Goal: Check status: Check status

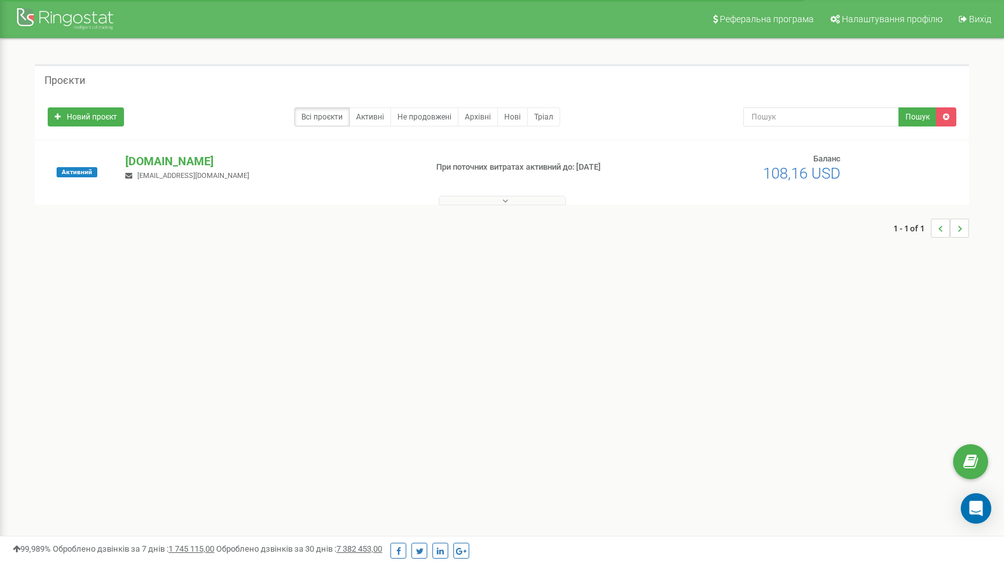
click at [142, 160] on p "[DOMAIN_NAME]" at bounding box center [270, 161] width 290 height 17
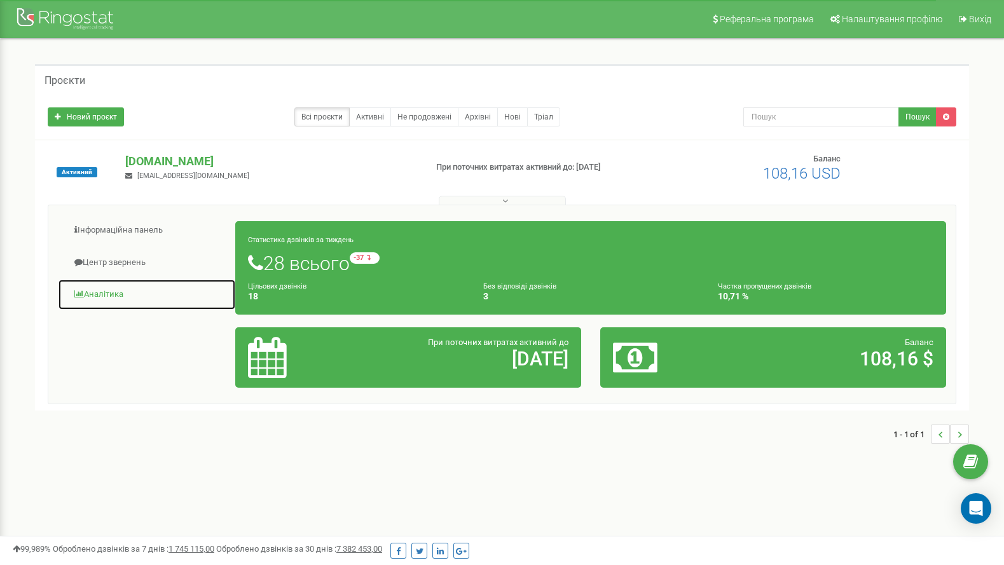
click at [102, 296] on link "Аналiтика" at bounding box center [147, 294] width 178 height 31
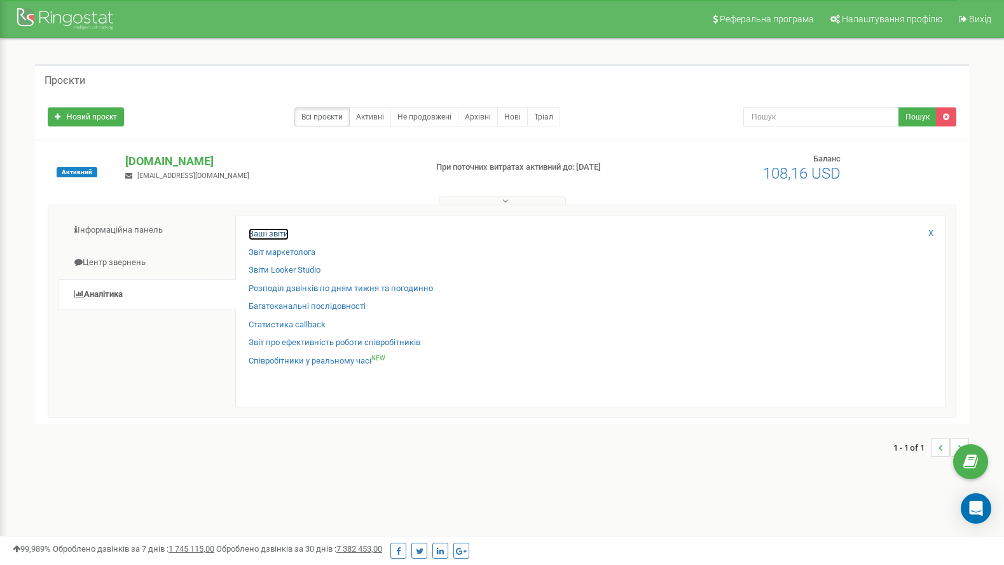
click at [265, 235] on link "Ваші звіти" at bounding box center [269, 234] width 40 height 12
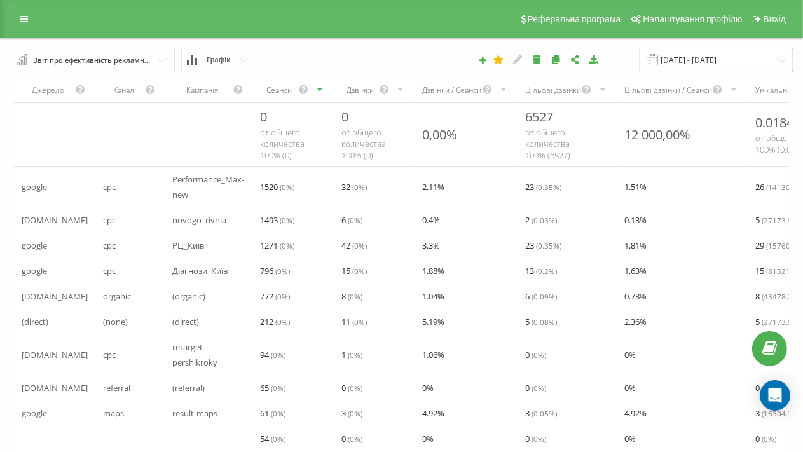
click at [681, 60] on input "[DATE] - [DATE]" at bounding box center [717, 60] width 154 height 25
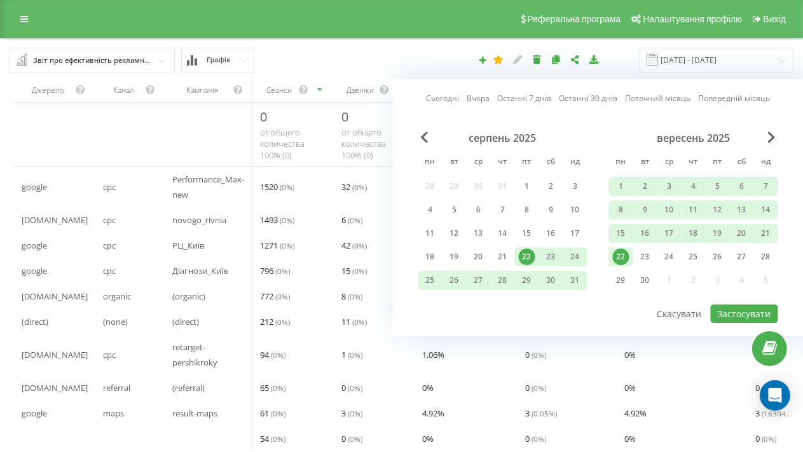
click at [483, 99] on link "Вчора" at bounding box center [478, 98] width 23 height 12
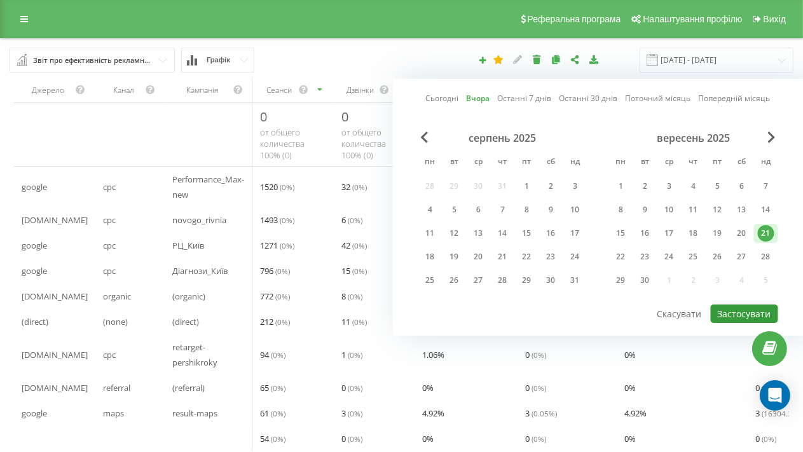
click at [738, 309] on button "Застосувати" at bounding box center [744, 314] width 67 height 18
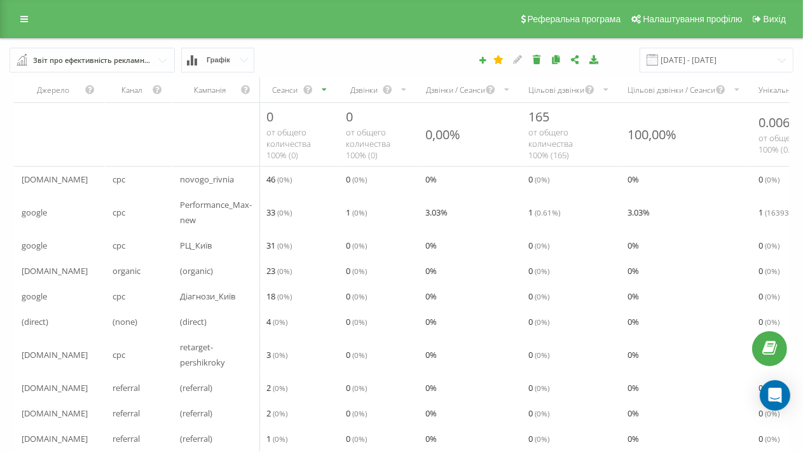
scroll to position [52, 0]
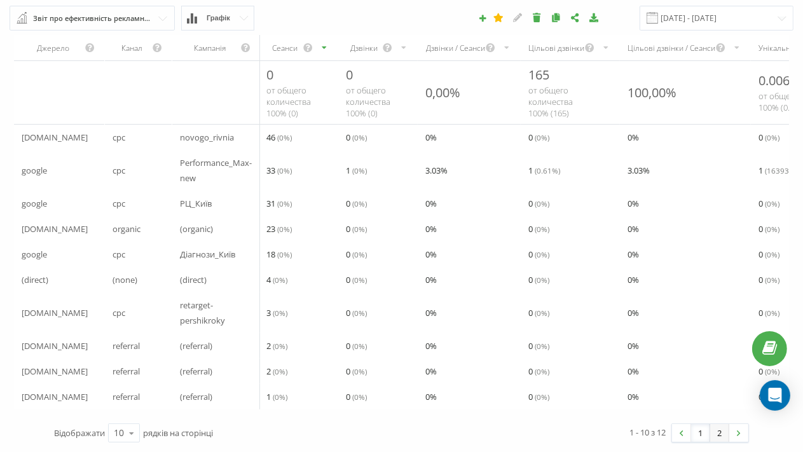
click at [719, 436] on link "2" at bounding box center [719, 433] width 19 height 18
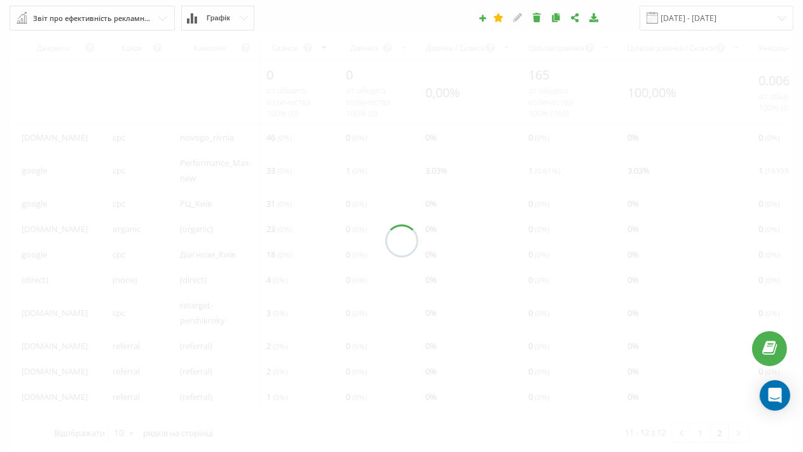
scroll to position [25, 0]
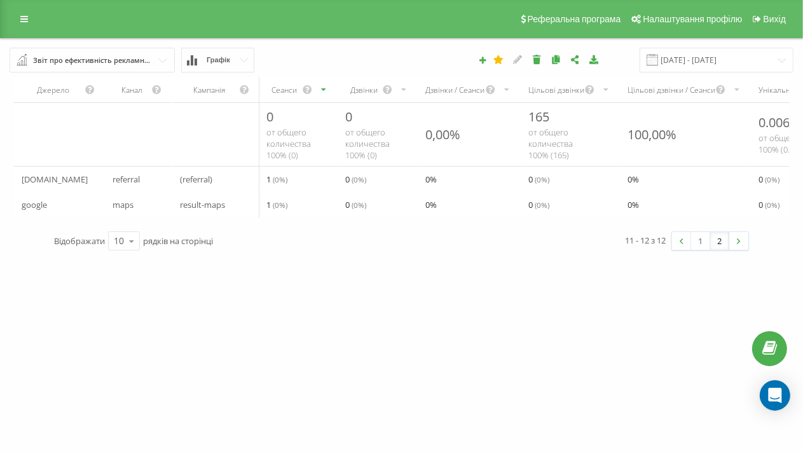
drag, startPoint x: 700, startPoint y: 231, endPoint x: 694, endPoint y: 258, distance: 27.3
click at [700, 232] on link "1" at bounding box center [700, 241] width 19 height 18
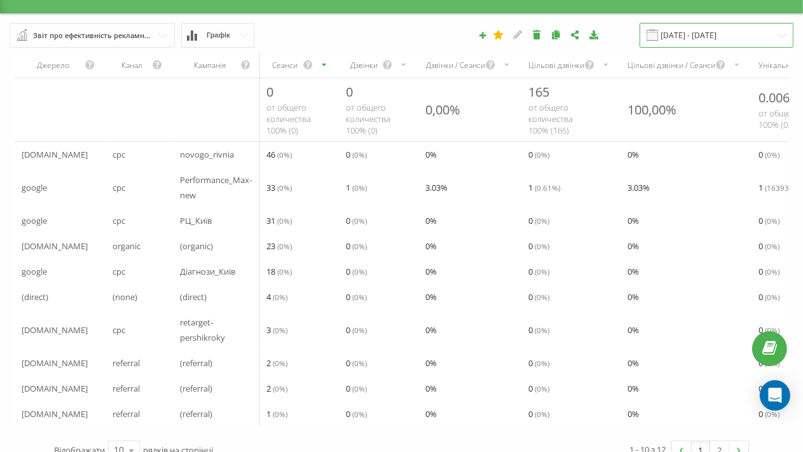
click at [699, 36] on input "[DATE] - [DATE]" at bounding box center [717, 35] width 154 height 25
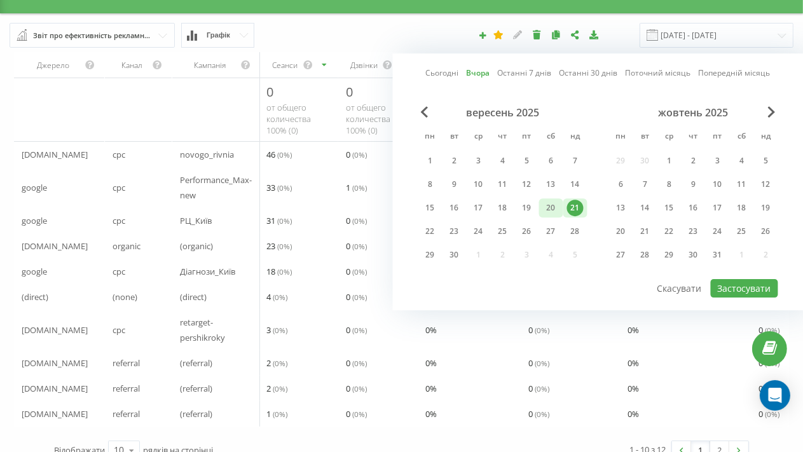
click at [550, 206] on div "20" at bounding box center [551, 208] width 17 height 17
click at [738, 289] on button "Застосувати" at bounding box center [744, 288] width 67 height 18
type input "20.09.2025 - 20.09.2025"
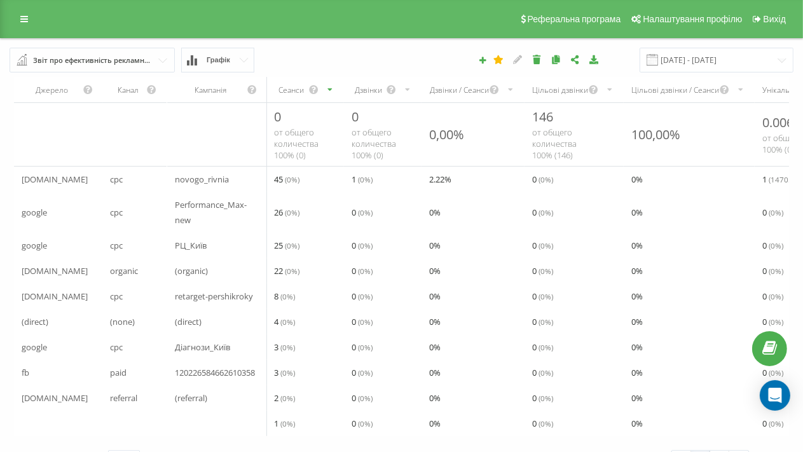
scroll to position [36, 0]
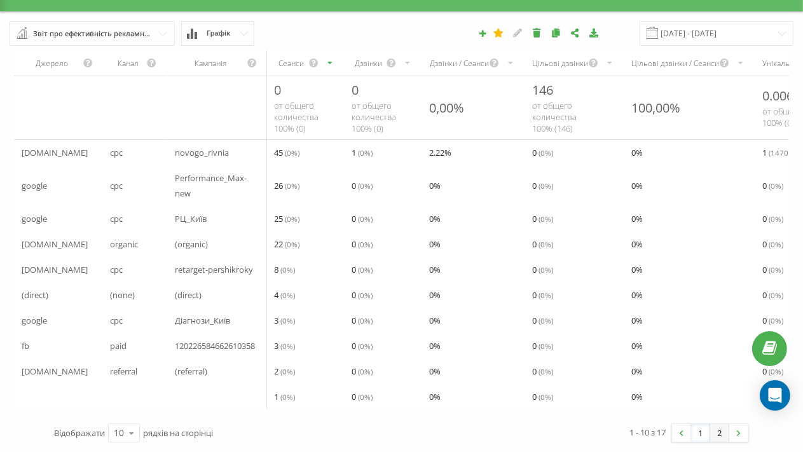
click at [722, 434] on link "2" at bounding box center [719, 433] width 19 height 18
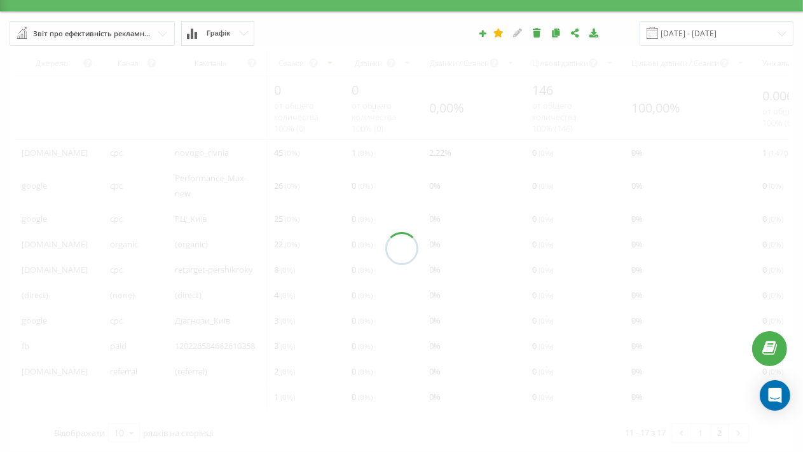
scroll to position [25, 0]
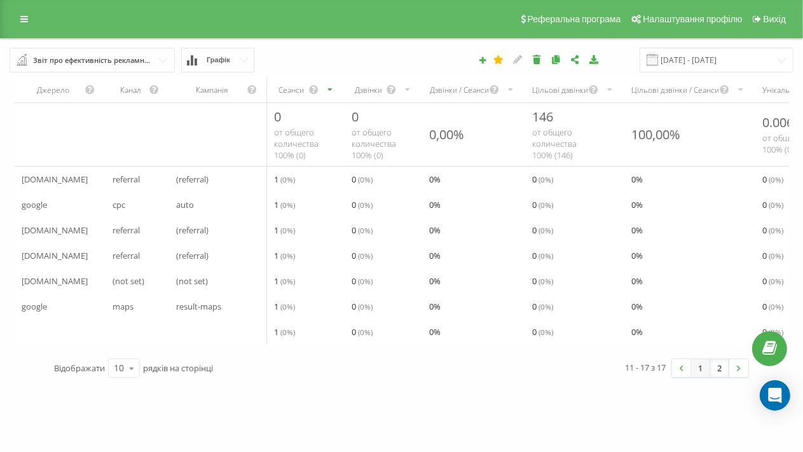
click at [697, 359] on link "1" at bounding box center [700, 368] width 19 height 18
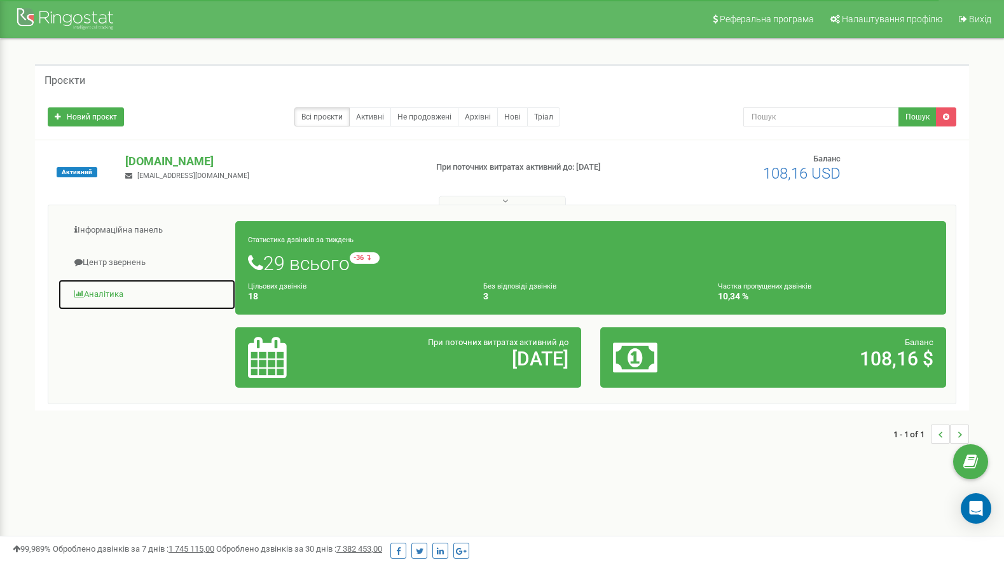
click at [100, 295] on link "Аналiтика" at bounding box center [147, 294] width 178 height 31
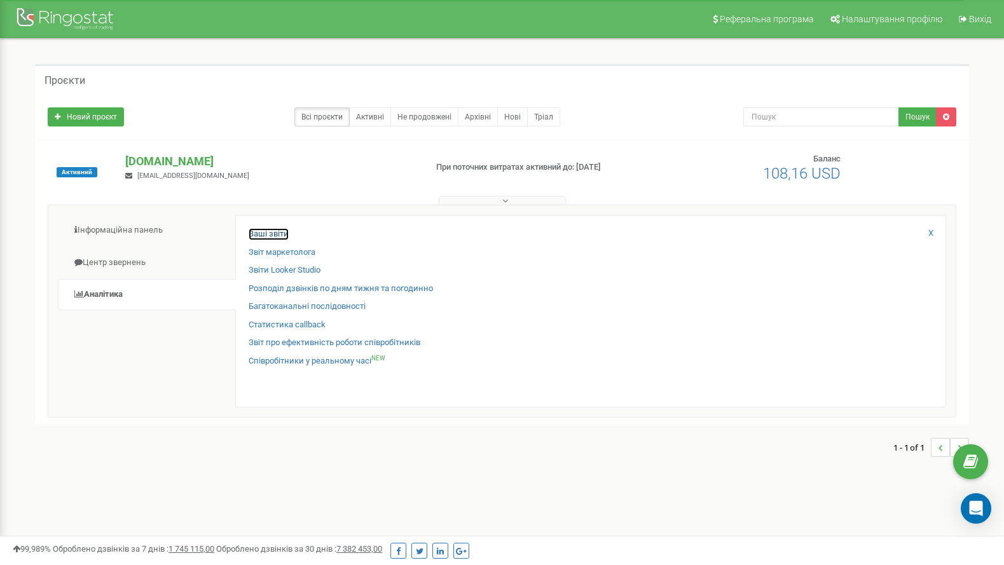
click at [256, 232] on link "Ваші звіти" at bounding box center [269, 234] width 40 height 12
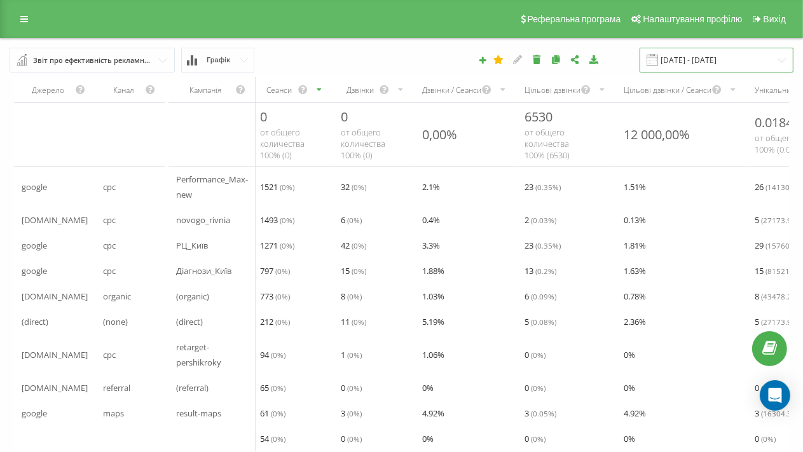
click at [687, 55] on input "[DATE] - [DATE]" at bounding box center [717, 60] width 154 height 25
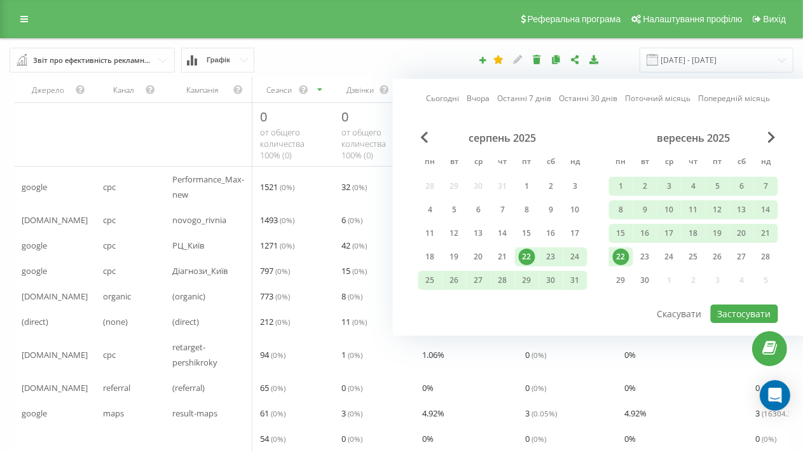
click at [482, 97] on link "Вчора" at bounding box center [478, 98] width 23 height 12
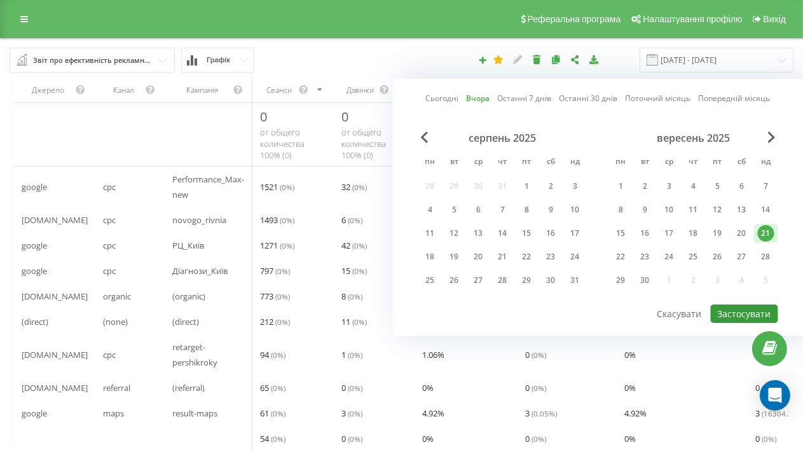
click at [748, 312] on button "Застосувати" at bounding box center [744, 314] width 67 height 18
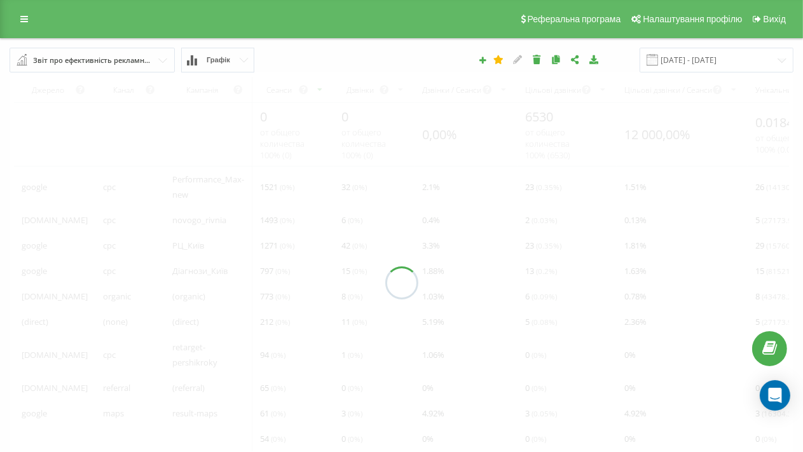
type input "[DATE] - [DATE]"
